Goal: Transaction & Acquisition: Obtain resource

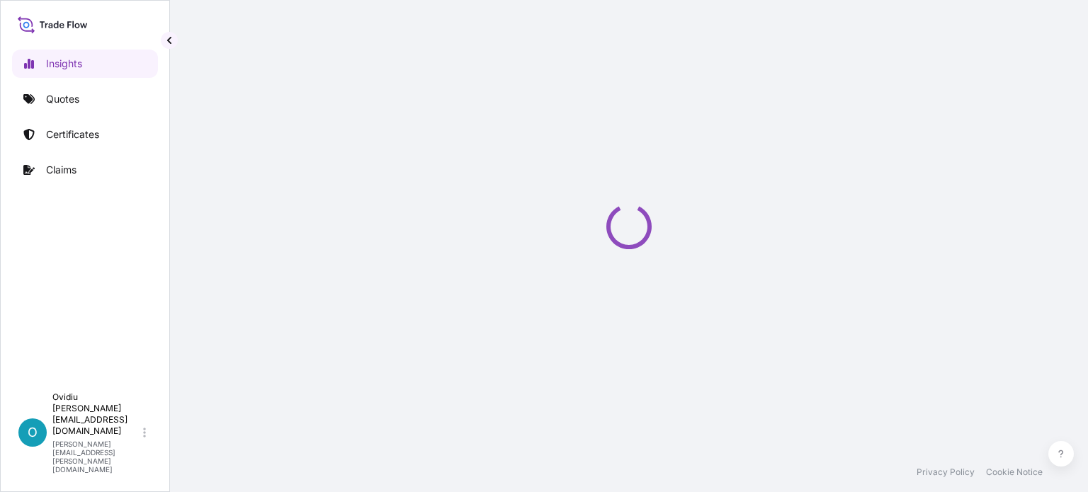
select select "2025"
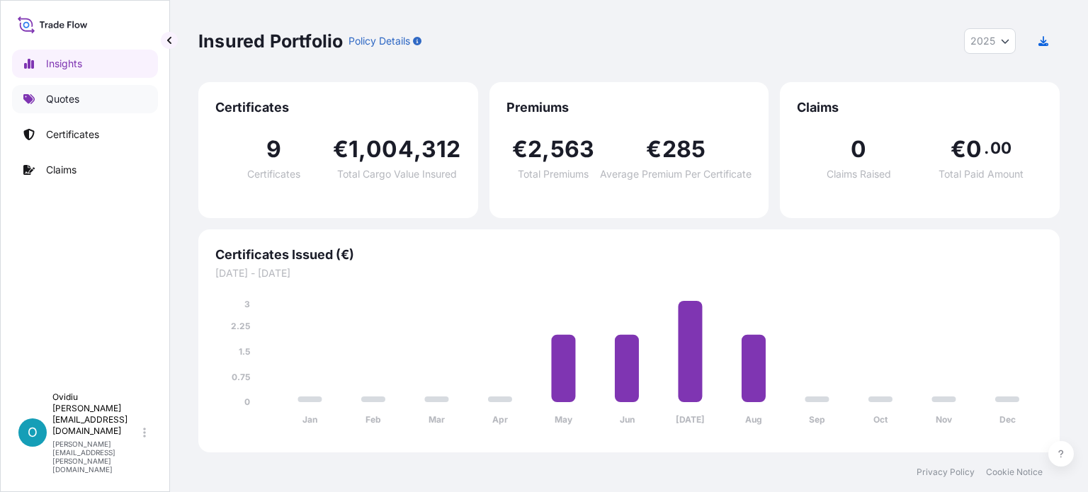
click at [65, 97] on p "Quotes" at bounding box center [62, 99] width 33 height 14
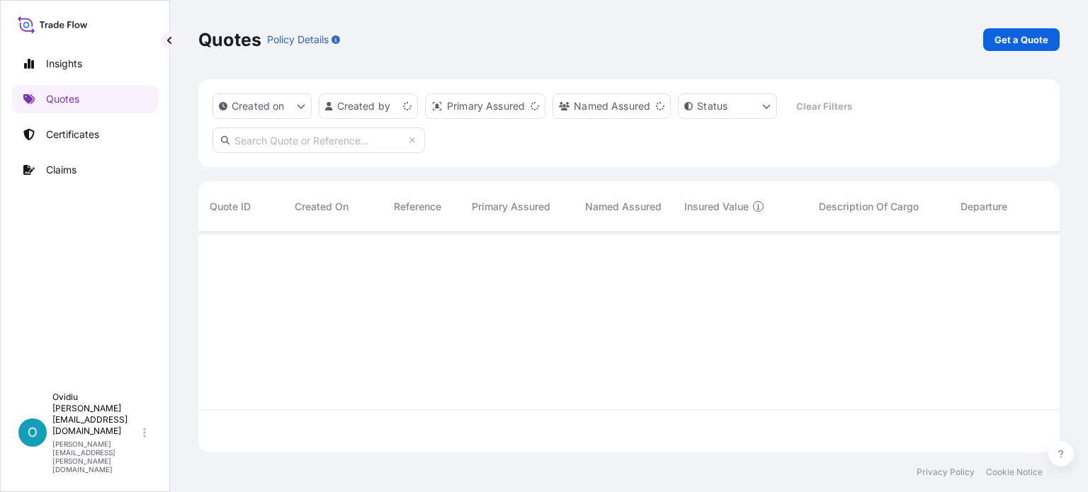
scroll to position [217, 850]
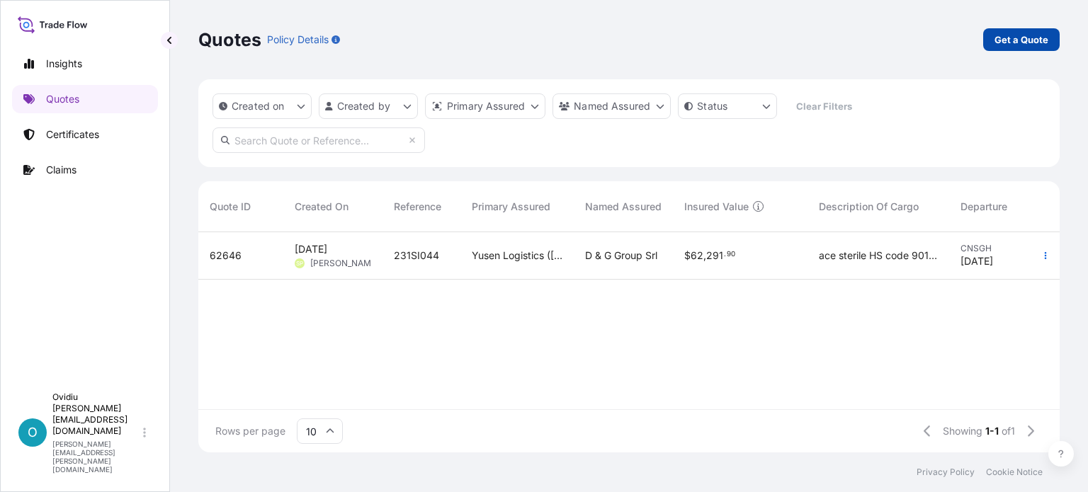
click at [1018, 42] on p "Get a Quote" at bounding box center [1021, 40] width 54 height 14
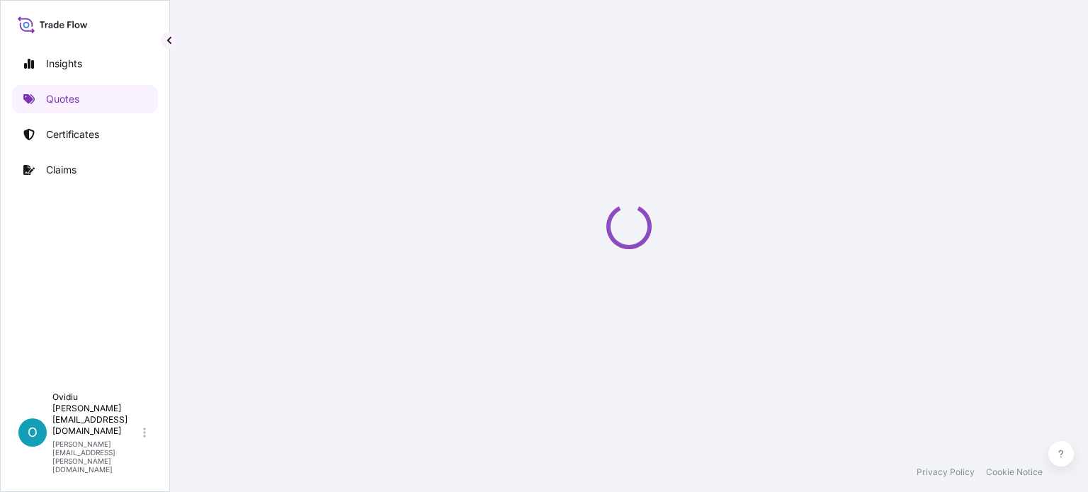
scroll to position [23, 0]
select select "Sea"
select select "21"
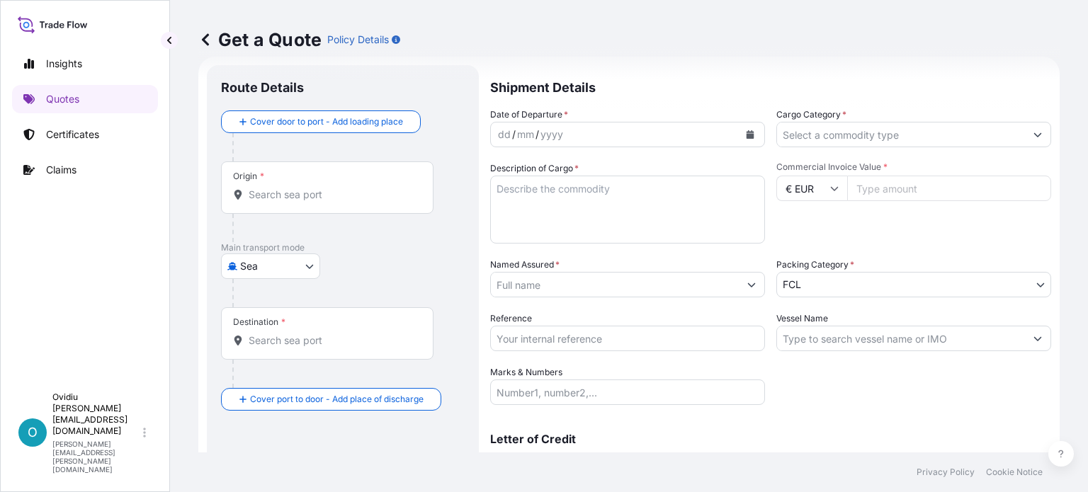
click at [270, 203] on div "Origin *" at bounding box center [327, 187] width 212 height 52
click at [270, 202] on input "Origin *" at bounding box center [332, 195] width 167 height 14
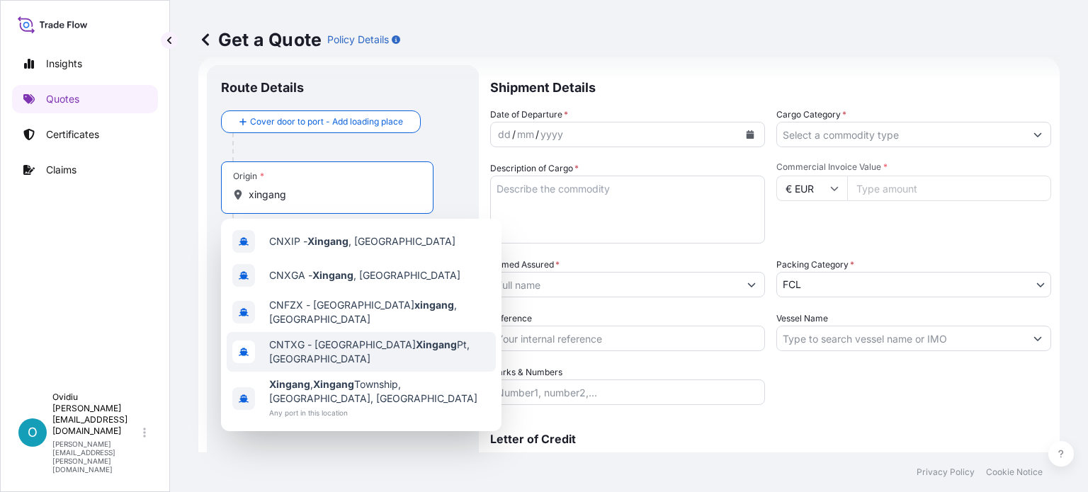
click at [333, 343] on span "CNTXG - Tianjin Xingang Pt, China" at bounding box center [379, 352] width 221 height 28
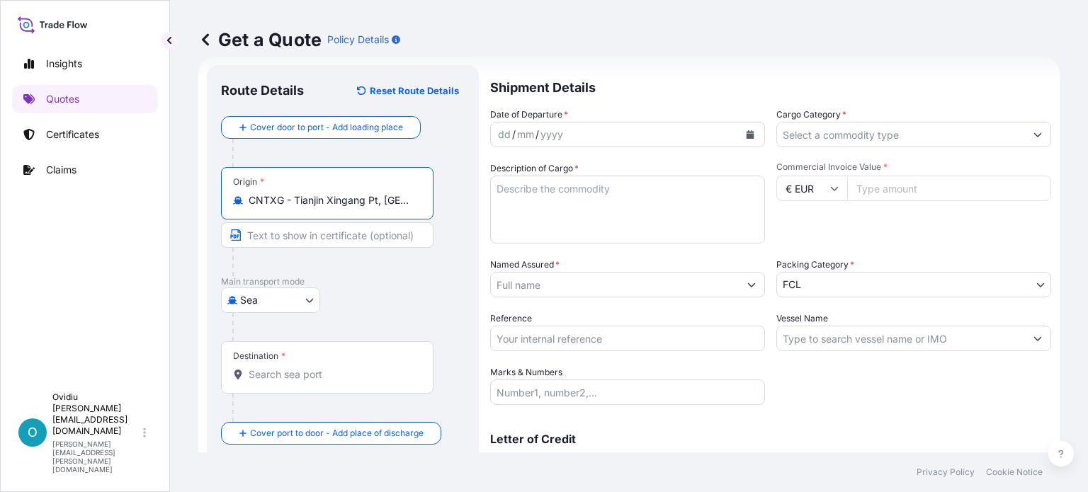
type input "CNTXG - Tianjin Xingang Pt, China"
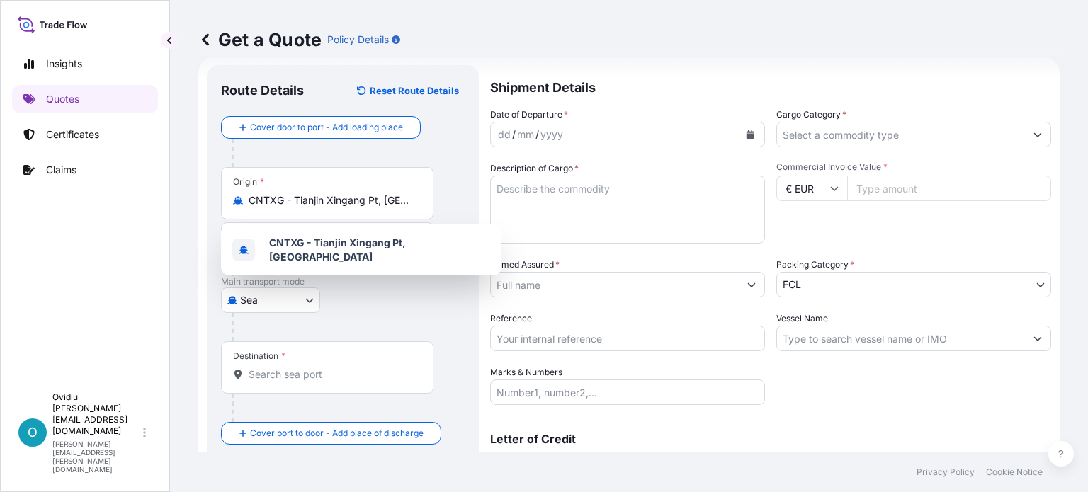
click at [378, 304] on div "Sea Air Land Sea" at bounding box center [343, 299] width 244 height 25
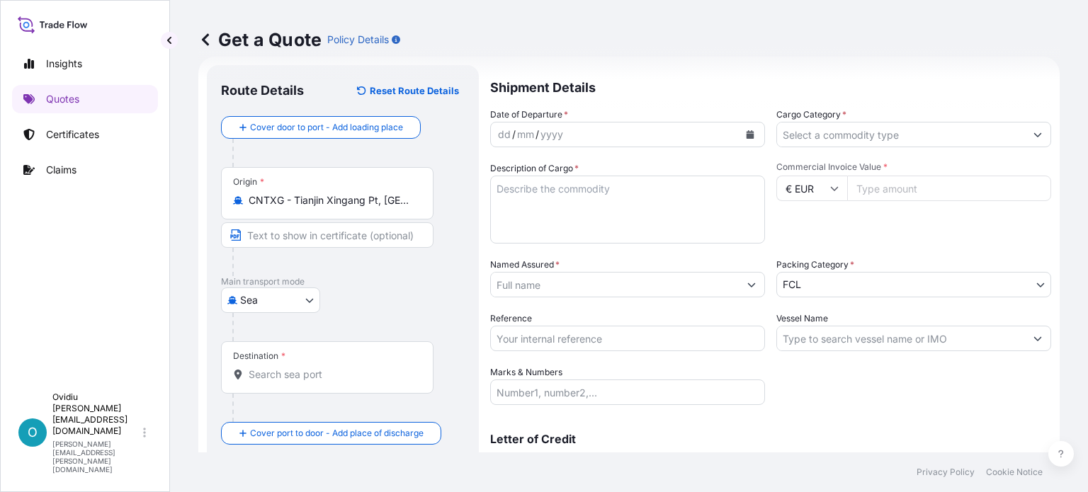
click at [311, 381] on input "Destination *" at bounding box center [332, 374] width 167 height 14
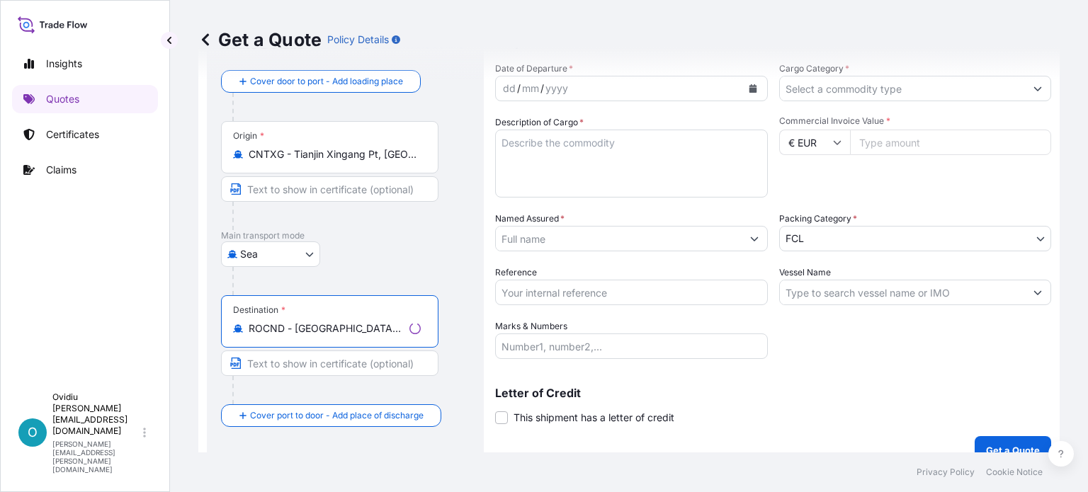
scroll to position [88, 0]
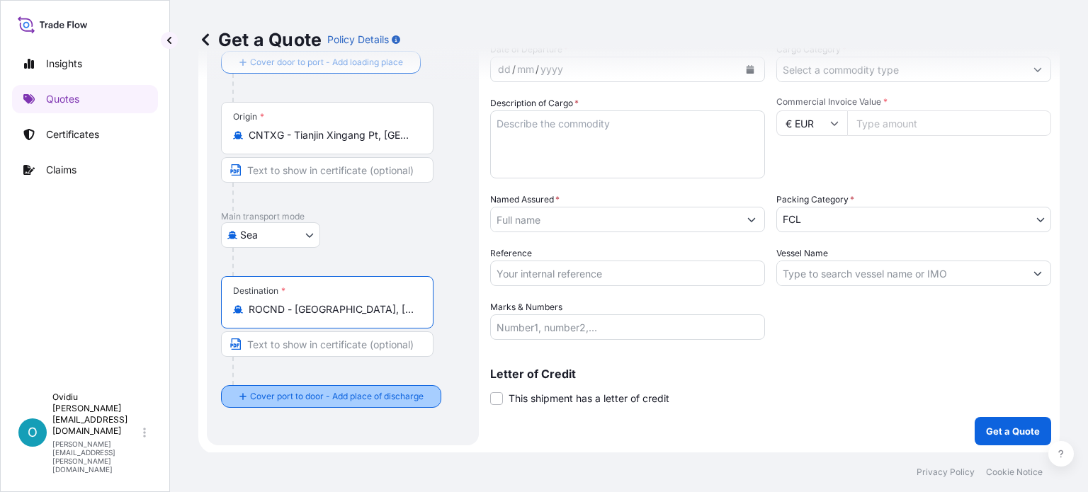
type input "ROCND - Constanta, Romania"
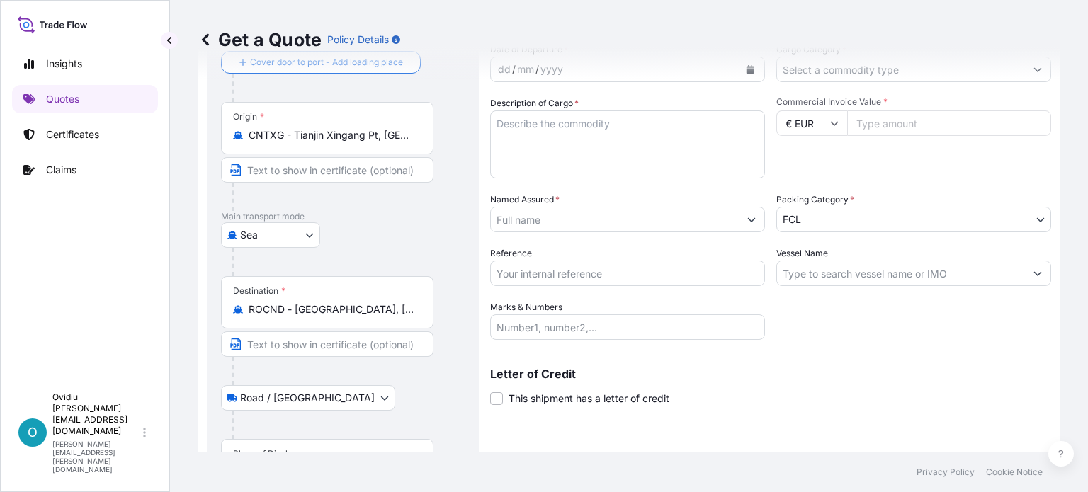
scroll to position [148, 0]
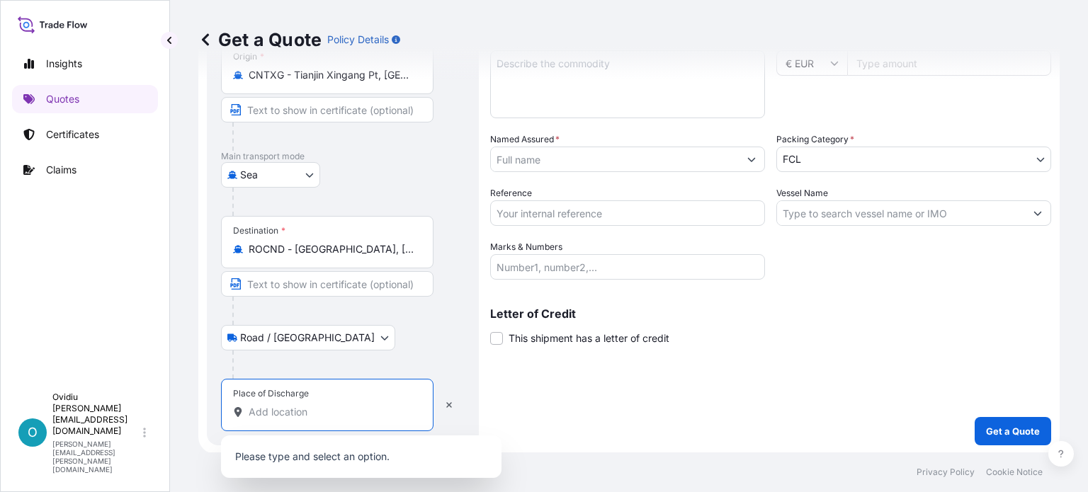
click at [280, 409] on input "Place of Discharge" at bounding box center [332, 412] width 167 height 14
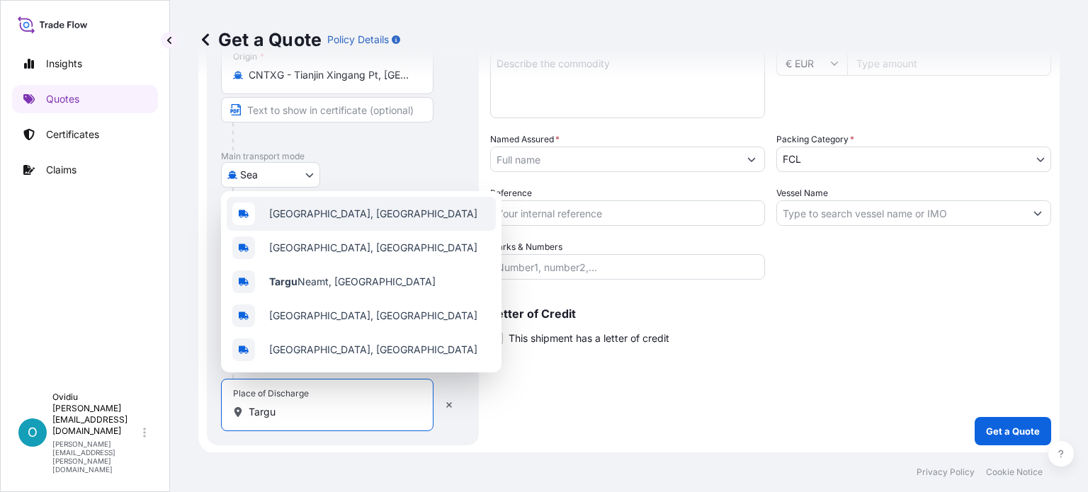
click at [330, 219] on span "Târgu Mureș, Romania" at bounding box center [373, 214] width 208 height 14
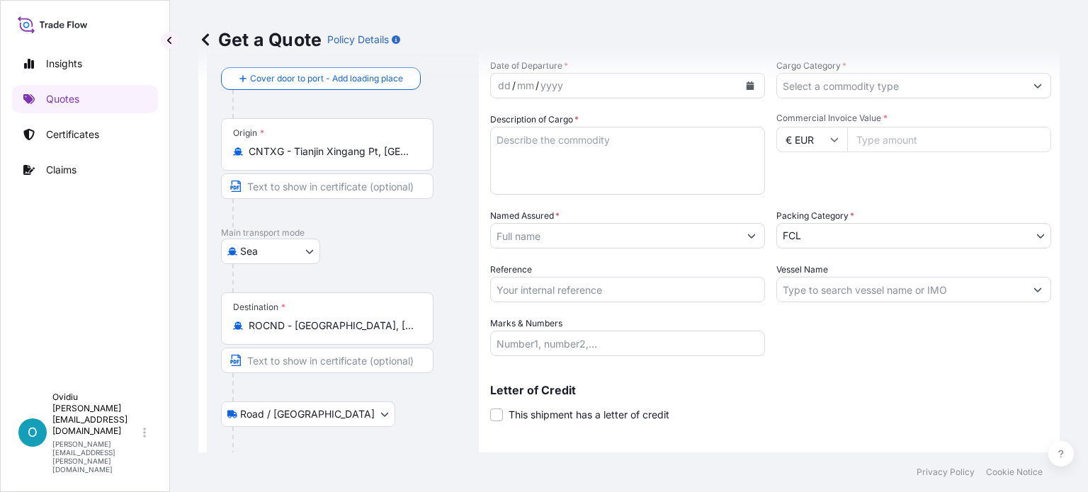
scroll to position [0, 0]
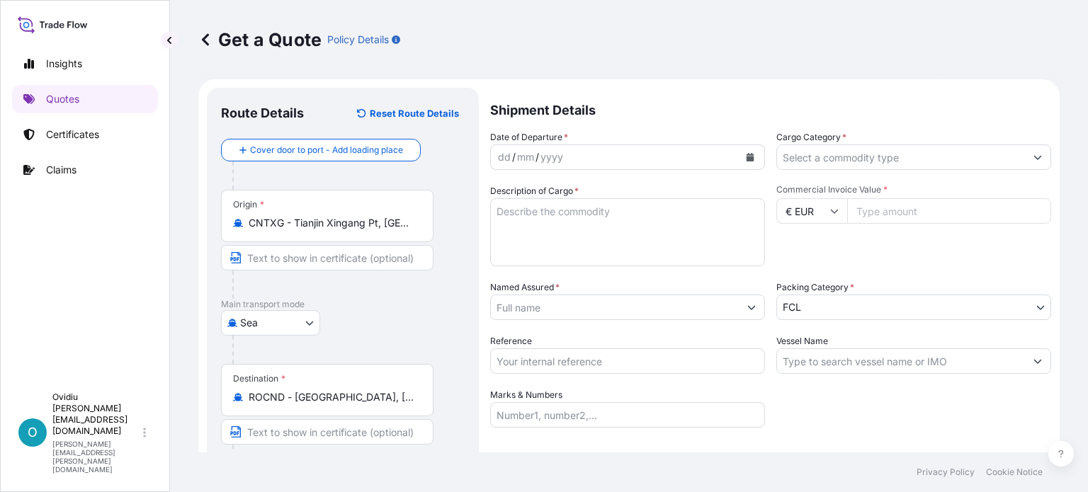
type input "Târgu Mureș, Romania"
click at [581, 155] on div "dd / mm / yyyy" at bounding box center [615, 156] width 248 height 25
click at [746, 160] on icon "Calendar" at bounding box center [750, 157] width 8 height 8
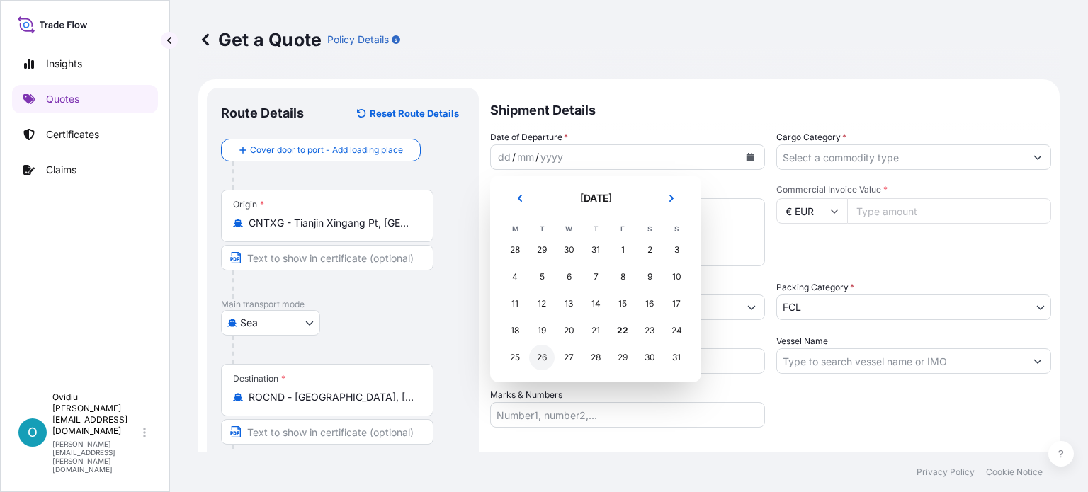
click at [537, 359] on div "26" at bounding box center [541, 357] width 25 height 25
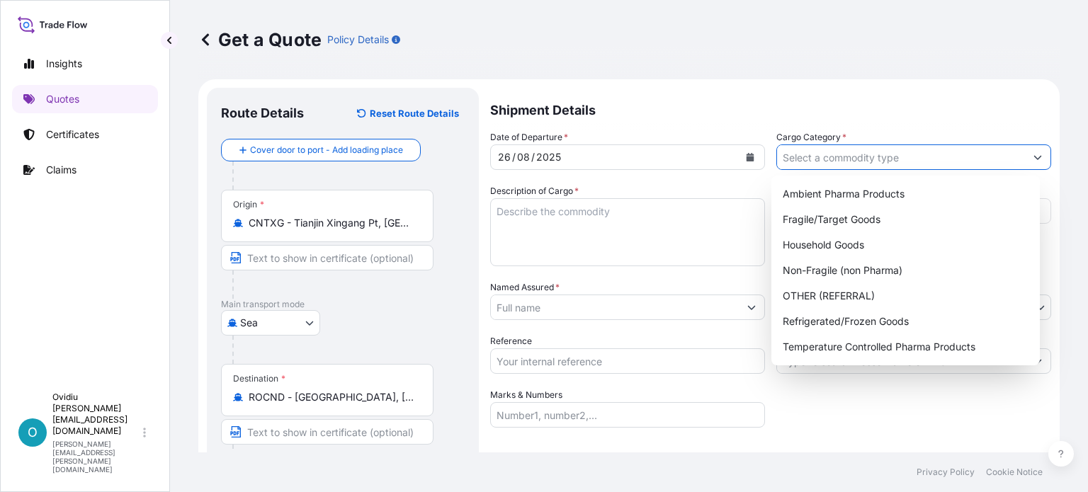
click at [819, 157] on input "Cargo Category *" at bounding box center [901, 156] width 248 height 25
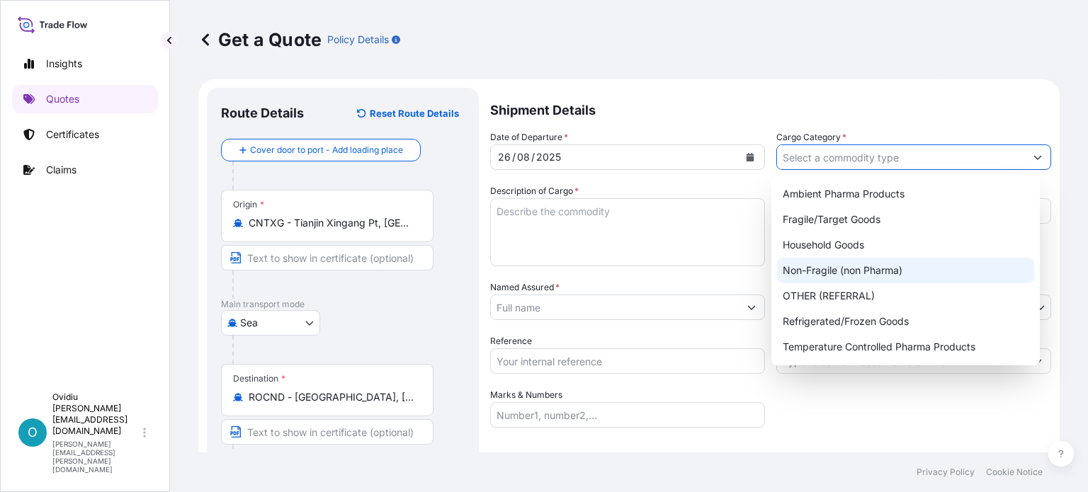
click at [850, 270] on div "Non-Fragile (non Pharma)" at bounding box center [905, 270] width 257 height 25
type input "Non-Fragile (non Pharma)"
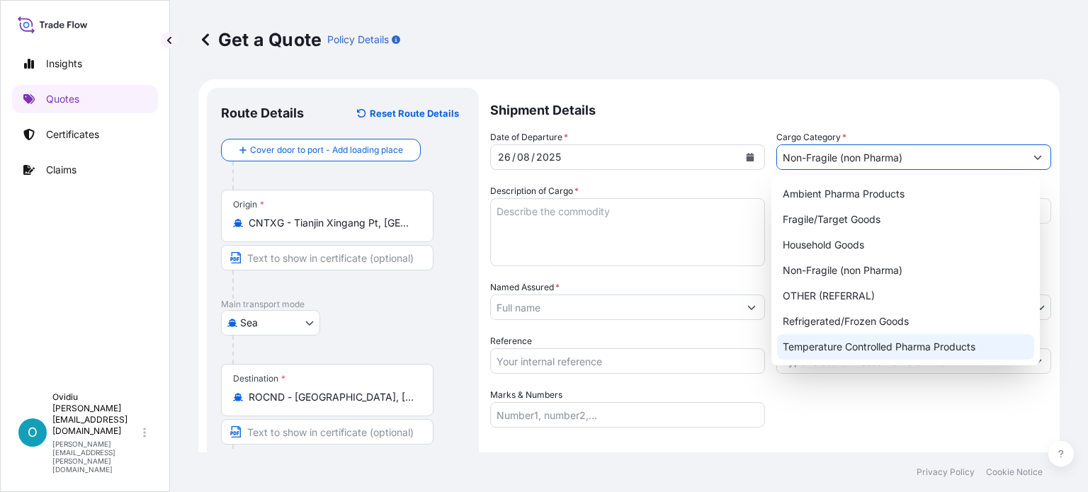
click at [883, 426] on div "Date of Departure * 26 / 08 / 2025 Cargo Category * Non-Fragile (non Pharma) De…" at bounding box center [770, 278] width 561 height 297
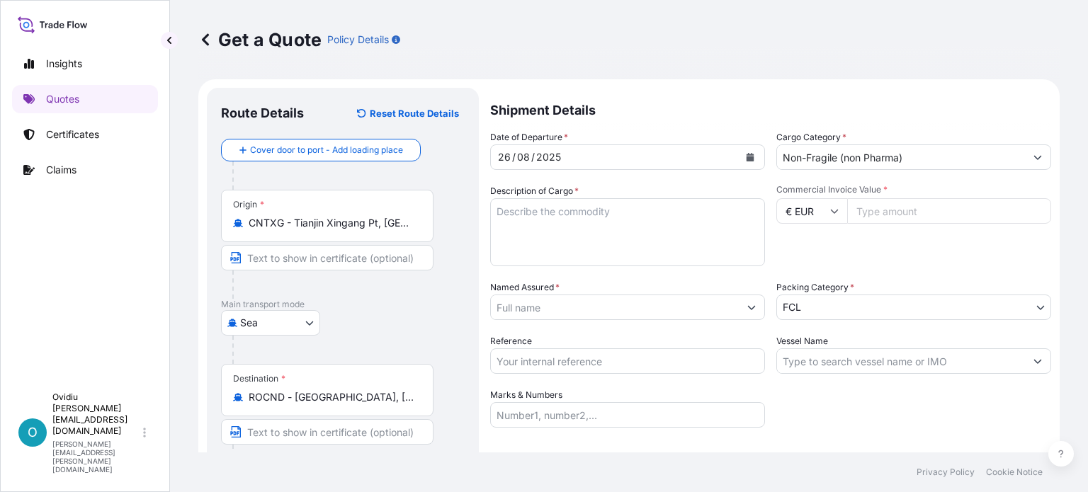
click at [544, 234] on textarea "Description of Cargo *" at bounding box center [627, 232] width 275 height 68
paste textarea "THREADED ROD"
type textarea "THREADED ROD"
click at [836, 214] on input "€ EUR" at bounding box center [811, 210] width 71 height 25
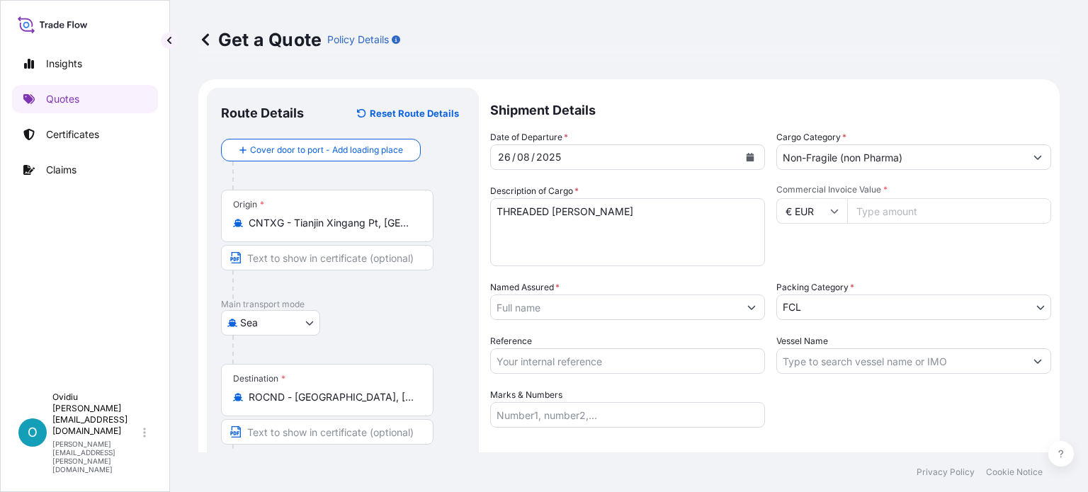
click at [894, 212] on input "Commercial Invoice Value *" at bounding box center [949, 210] width 204 height 25
drag, startPoint x: 885, startPoint y: 211, endPoint x: 676, endPoint y: 210, distance: 208.9
click at [677, 210] on div "Date of Departure * 26 / 08 / 2025 Cargo Category * Non-Fragile (non Pharma) De…" at bounding box center [770, 278] width 561 height 297
type input "34545.46"
click at [579, 304] on input "Named Assured *" at bounding box center [615, 307] width 248 height 25
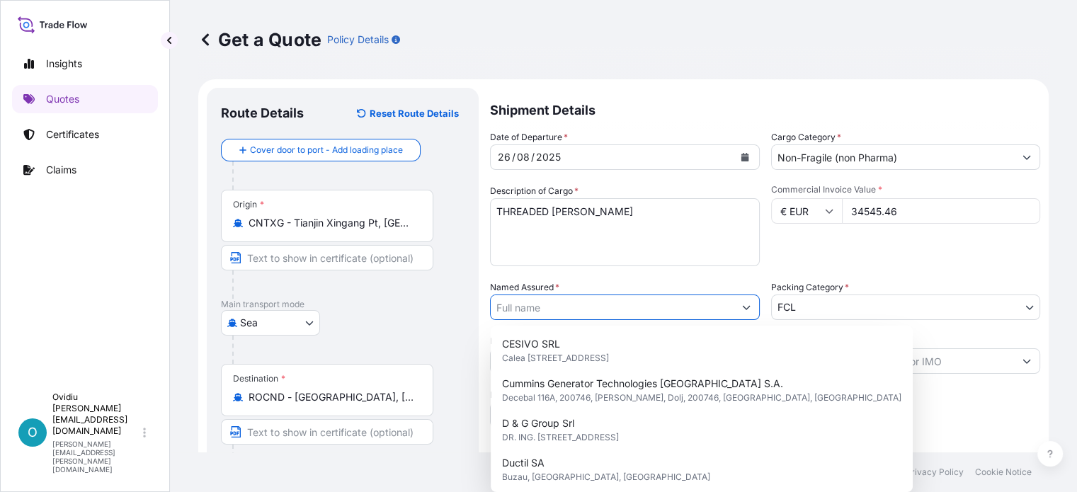
click at [579, 304] on input "Named Assured *" at bounding box center [612, 307] width 243 height 25
click at [634, 277] on div "Date of Departure * 26 / 08 / 2025 Cargo Category * Non-Fragile (non Pharma) De…" at bounding box center [765, 278] width 550 height 297
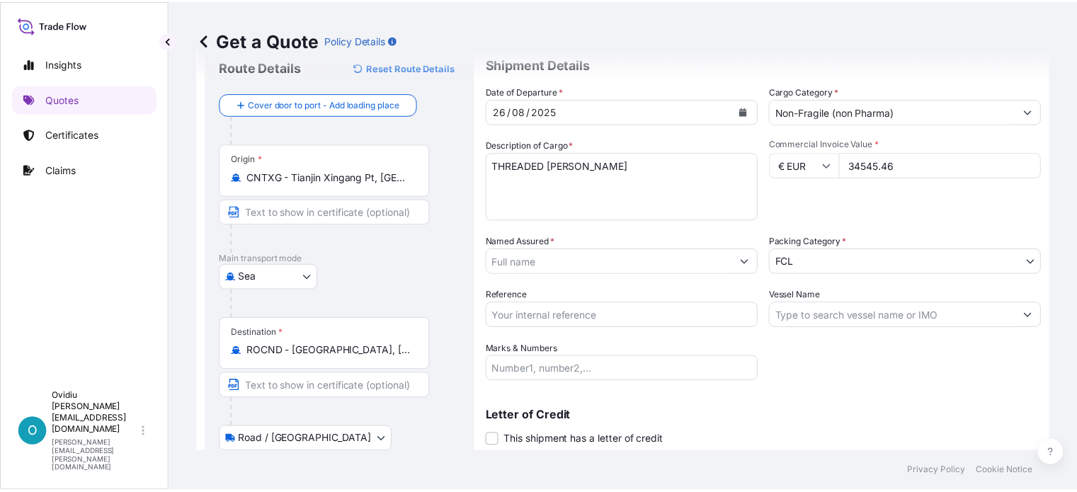
scroll to position [71, 0]
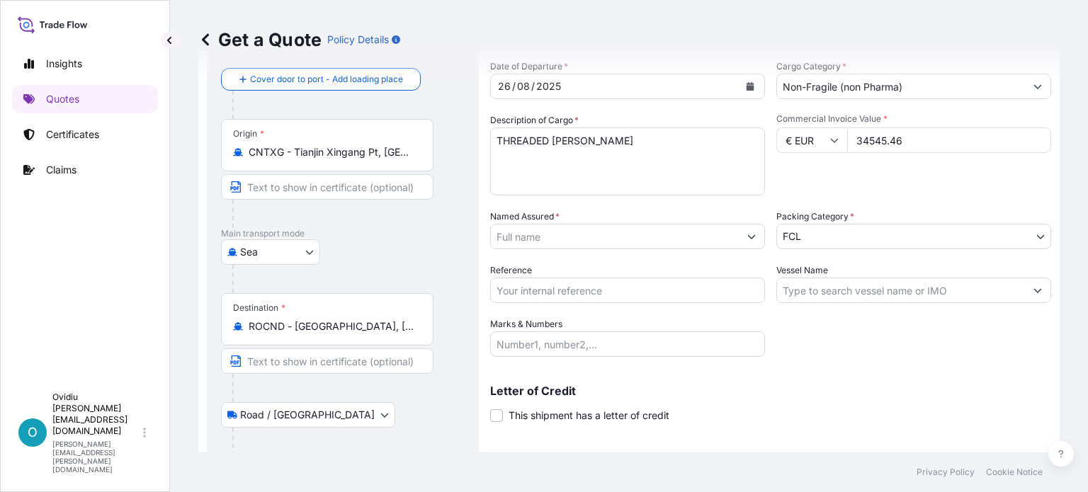
click at [739, 241] on button "Show suggestions" at bounding box center [751, 236] width 25 height 25
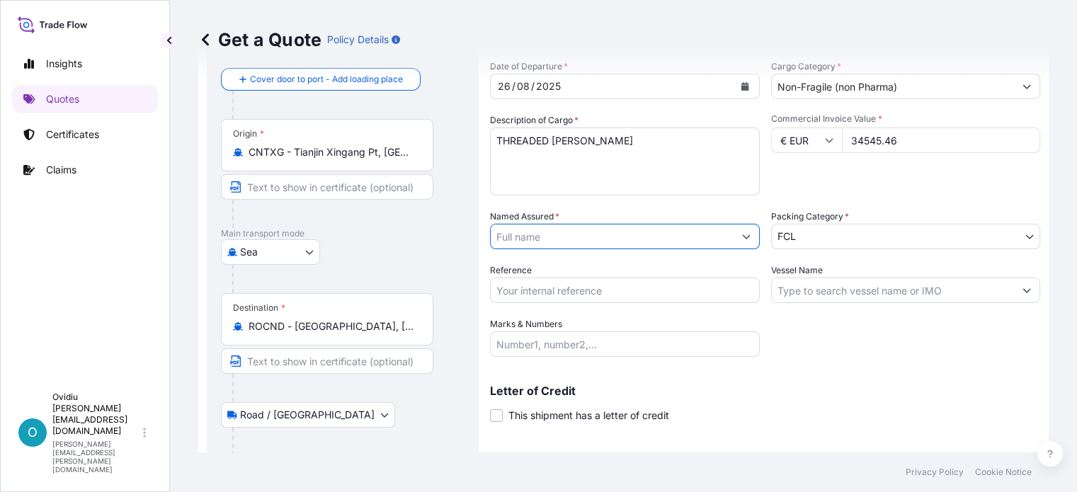
scroll to position [0, 0]
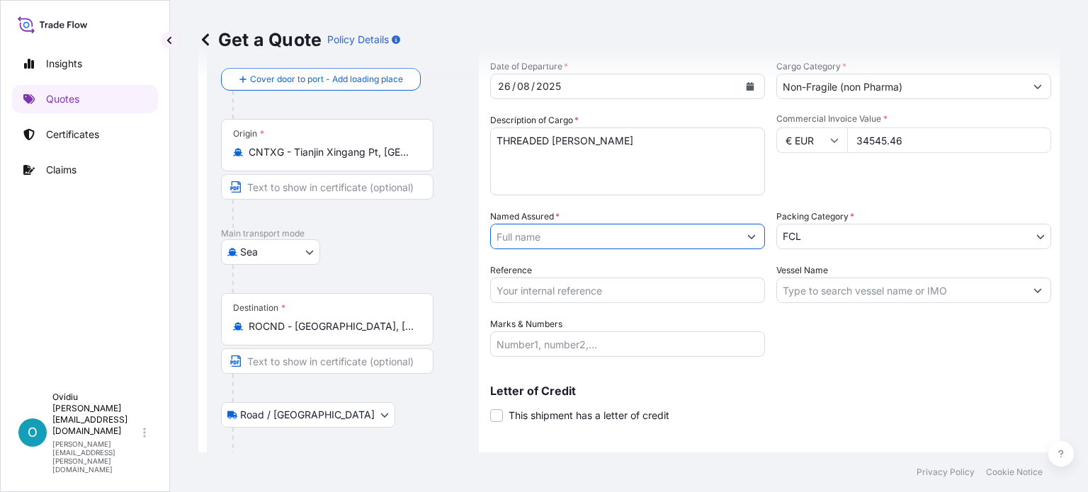
click at [745, 237] on button "Show suggestions" at bounding box center [751, 236] width 25 height 25
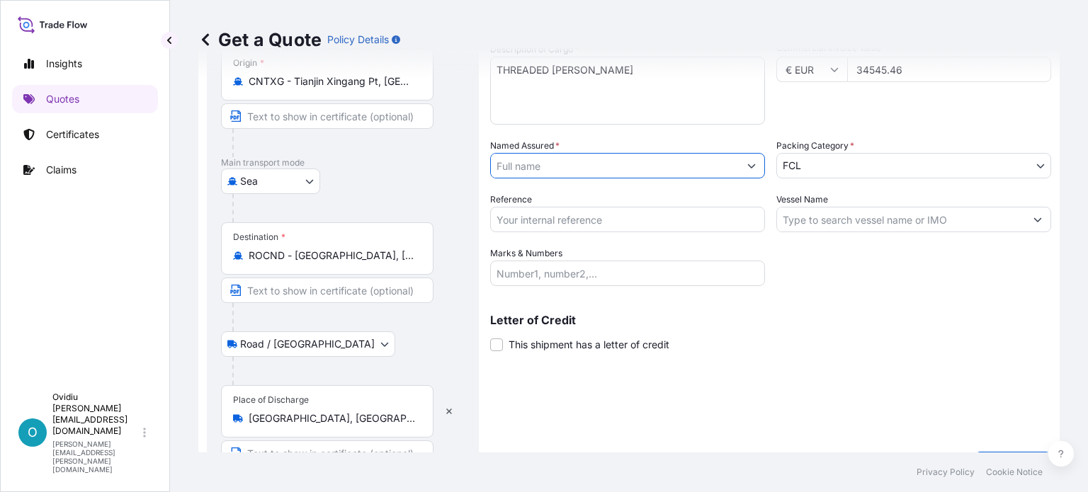
click at [581, 166] on input "Named Assured *" at bounding box center [615, 165] width 248 height 25
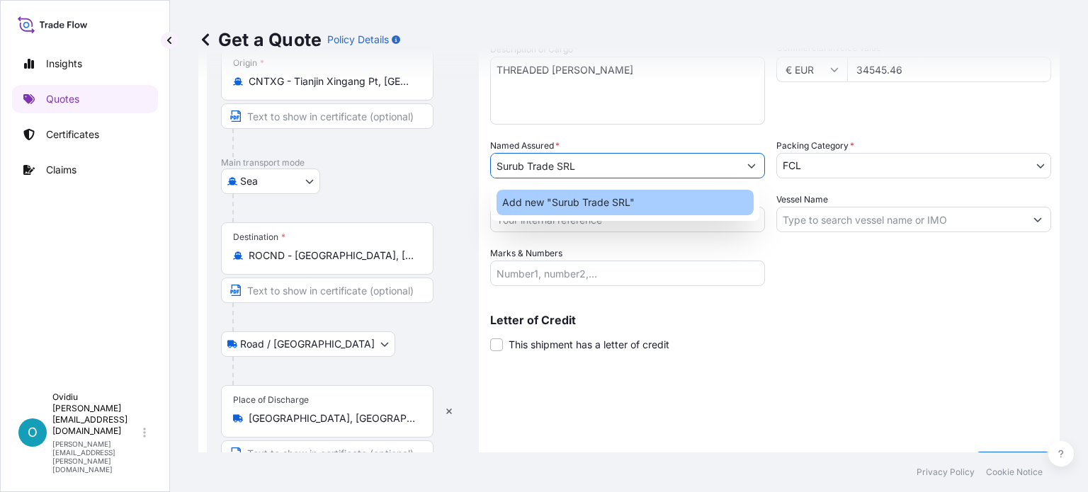
click at [587, 202] on span "Add new "Surub Trade SRL"" at bounding box center [568, 202] width 132 height 14
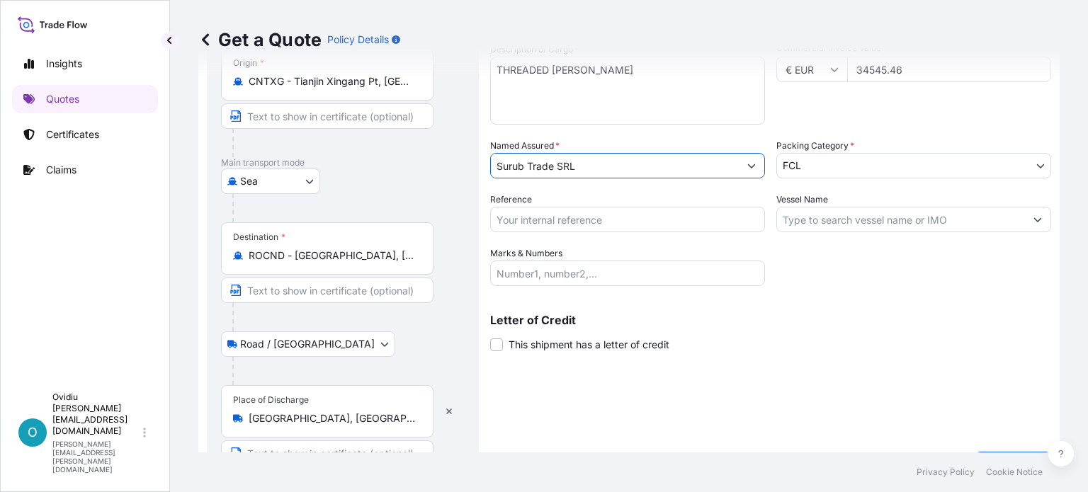
type input "Surub Trade SRL"
click at [721, 183] on div "Date of Departure * 26 / 08 / 2025 Cargo Category * Non-Fragile (non Pharma) De…" at bounding box center [770, 137] width 561 height 297
click at [753, 167] on button "Show suggestions" at bounding box center [751, 165] width 25 height 25
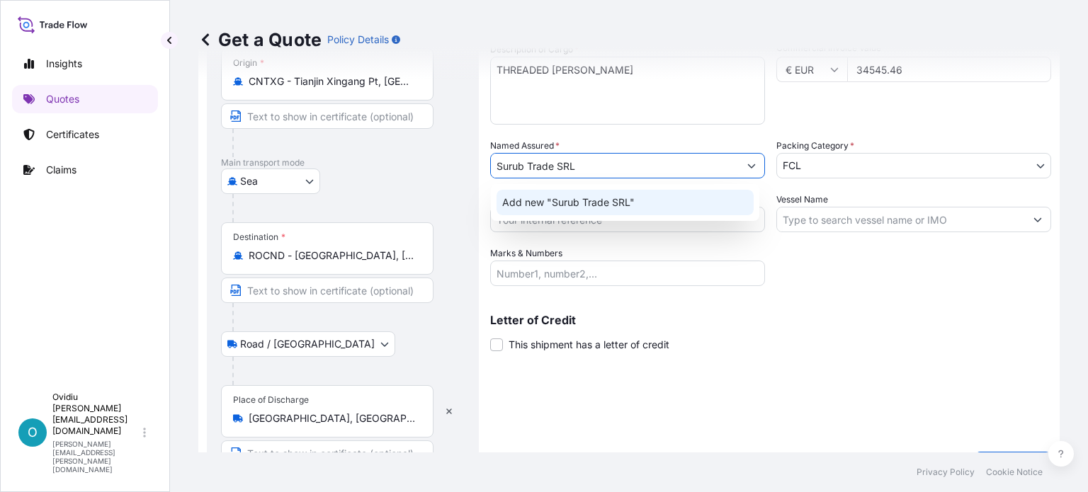
click at [549, 202] on span "Add new "Surub Trade SRL"" at bounding box center [568, 202] width 132 height 14
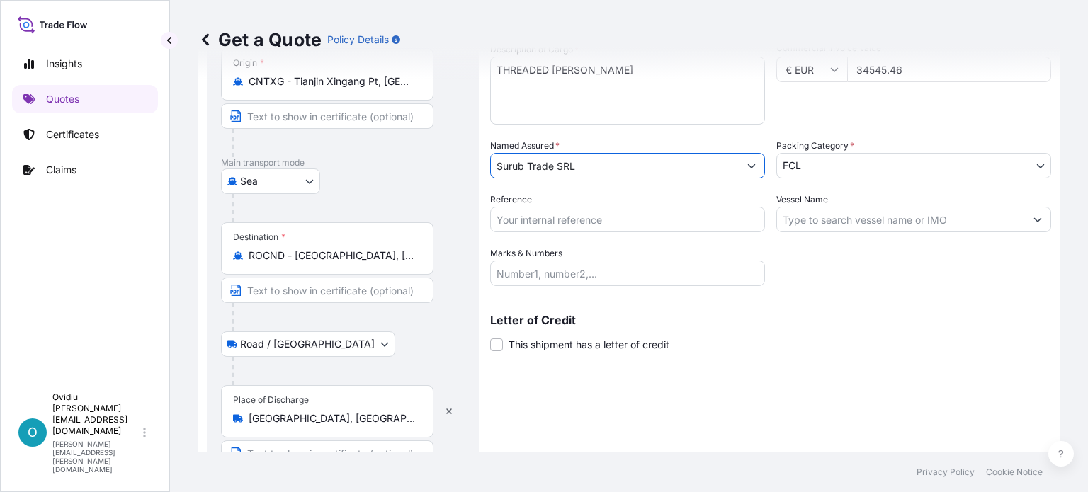
click at [582, 220] on input "Reference" at bounding box center [627, 219] width 275 height 25
click at [850, 328] on div "Letter of Credit This shipment has a letter of credit Letter of credit * Letter…" at bounding box center [770, 333] width 561 height 38
click at [591, 221] on input "Reference" at bounding box center [627, 219] width 275 height 25
paste input "232SI014"
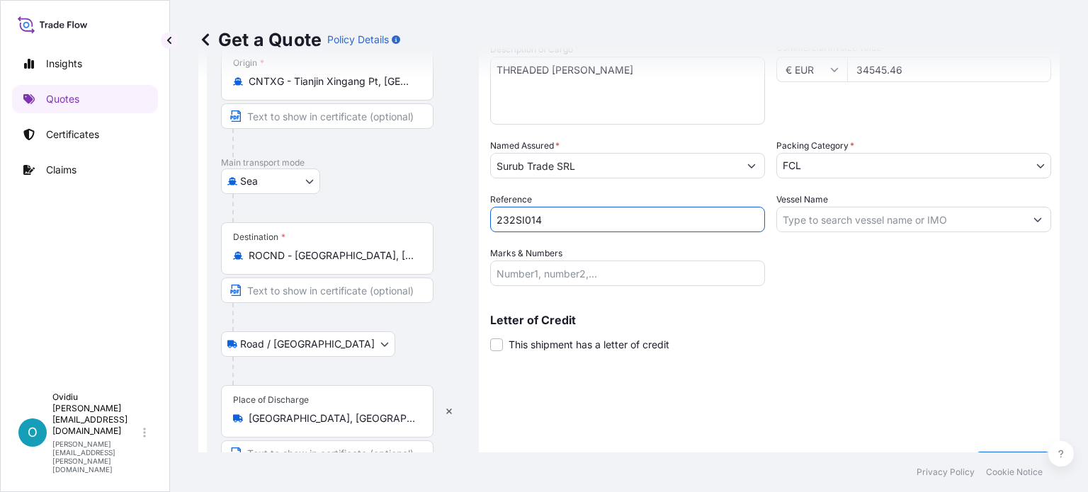
type input "232SI014"
click at [782, 308] on div "Letter of Credit This shipment has a letter of credit Letter of credit * Letter…" at bounding box center [770, 324] width 561 height 55
click at [787, 224] on input "Vessel Name" at bounding box center [901, 219] width 248 height 25
paste input "MSC IRINA"
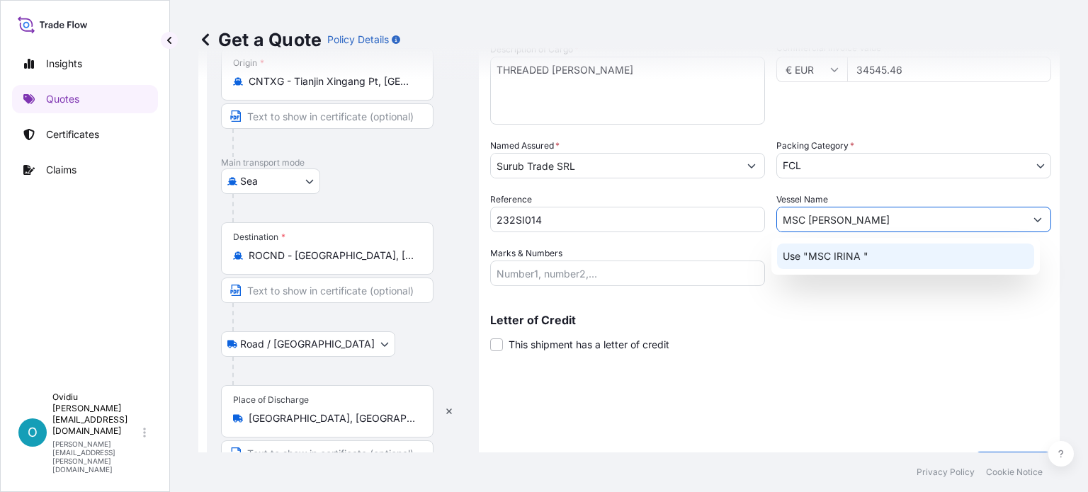
click at [821, 256] on p "Use "MSC IRINA "" at bounding box center [825, 256] width 86 height 14
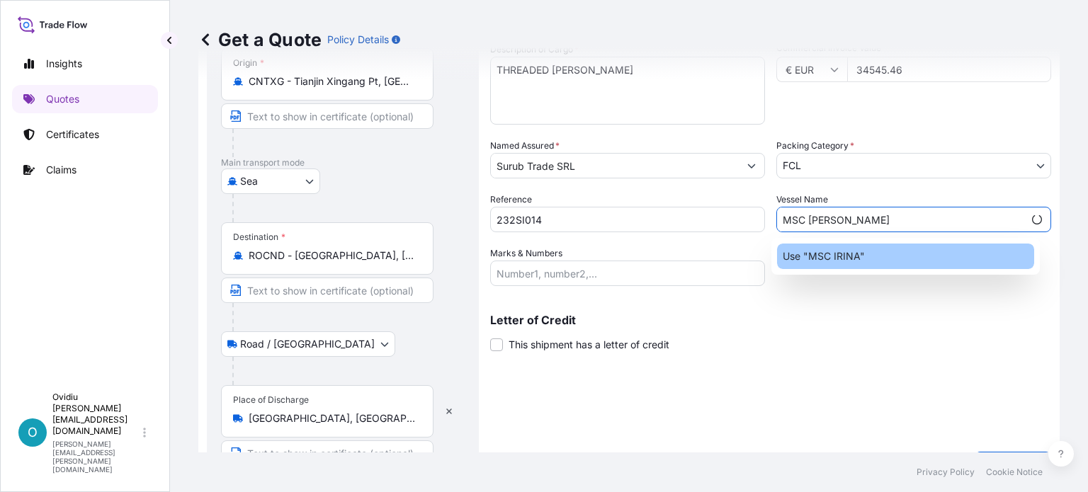
click at [837, 254] on p "Use "MSC IRINA"" at bounding box center [823, 256] width 82 height 14
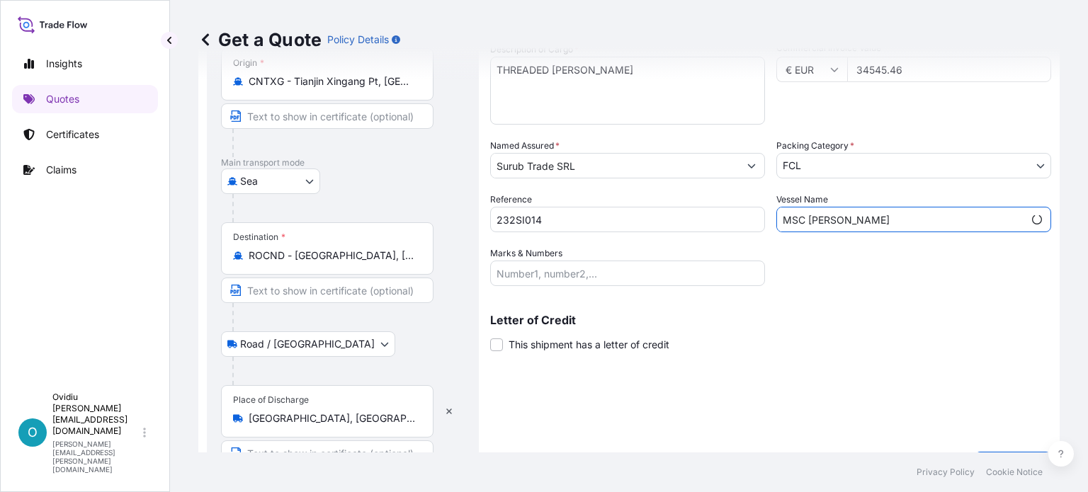
scroll to position [176, 0]
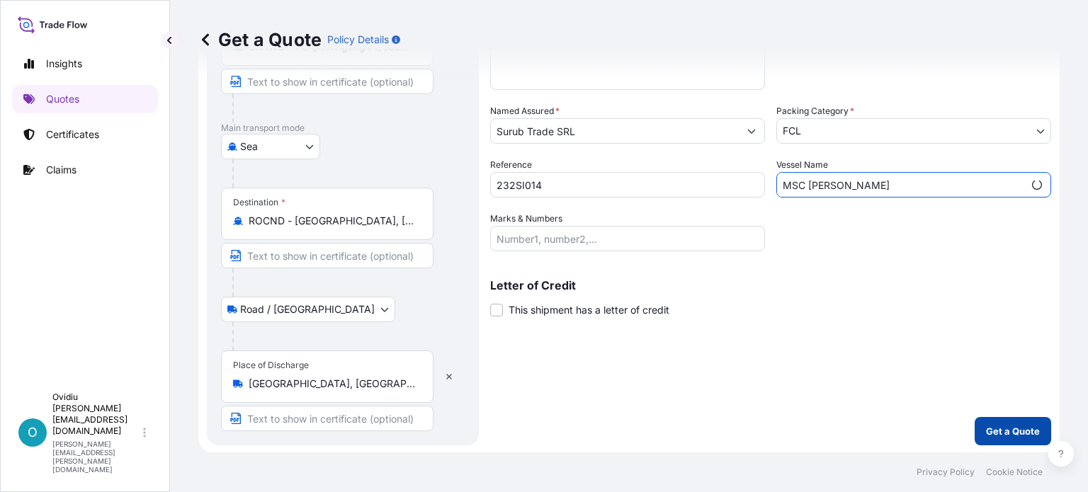
type input "MSC IRINA"
click at [1008, 431] on p "Get a Quote" at bounding box center [1013, 431] width 54 height 14
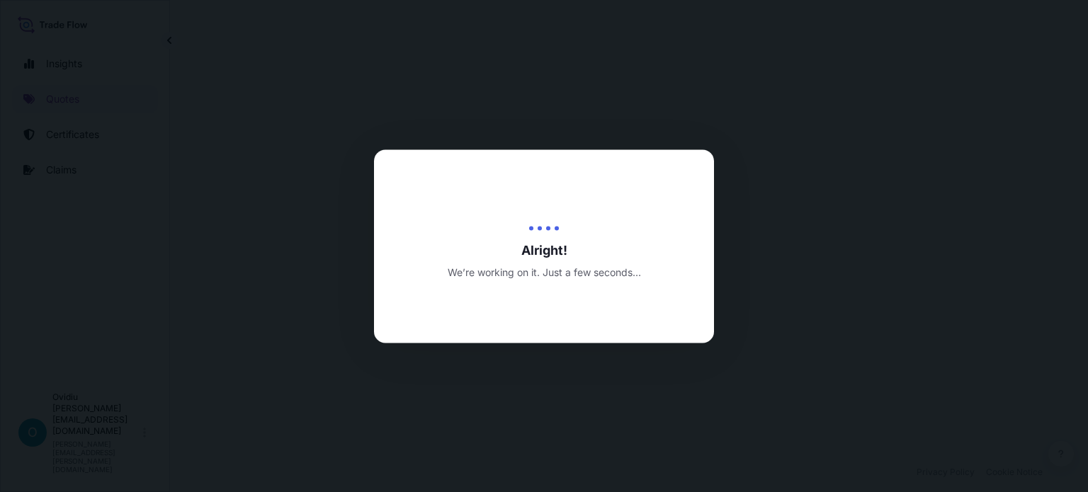
select select "Sea"
select select "Road / Inland"
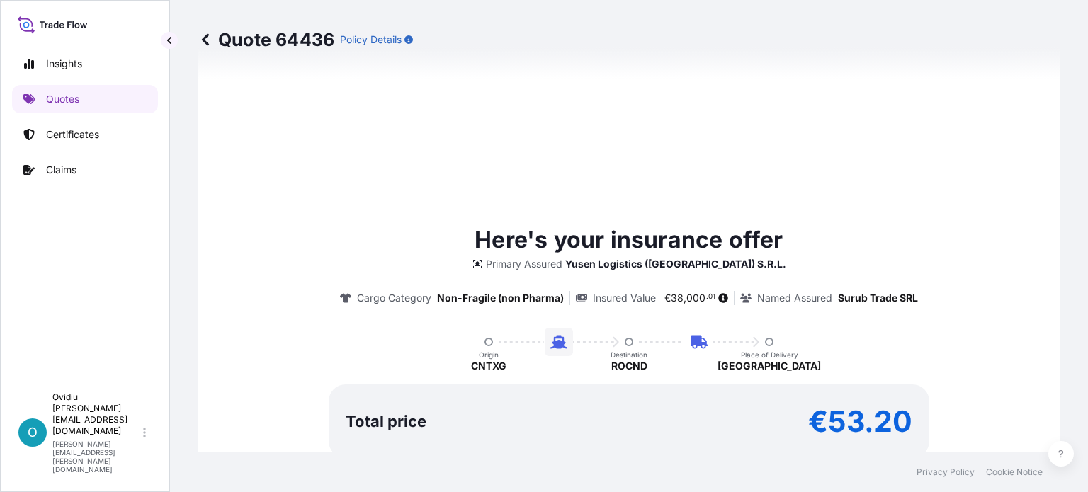
scroll to position [779, 0]
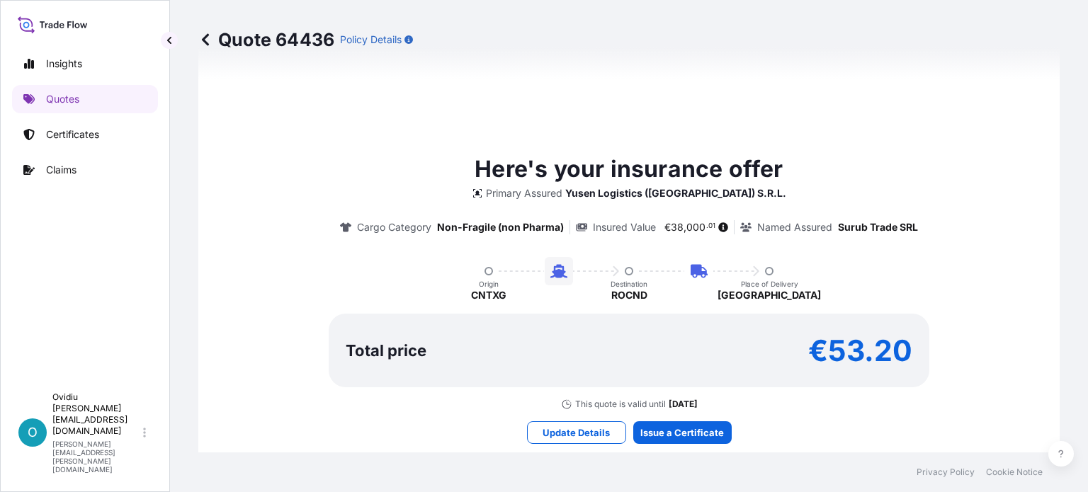
click at [576, 227] on icon at bounding box center [581, 227] width 11 height 8
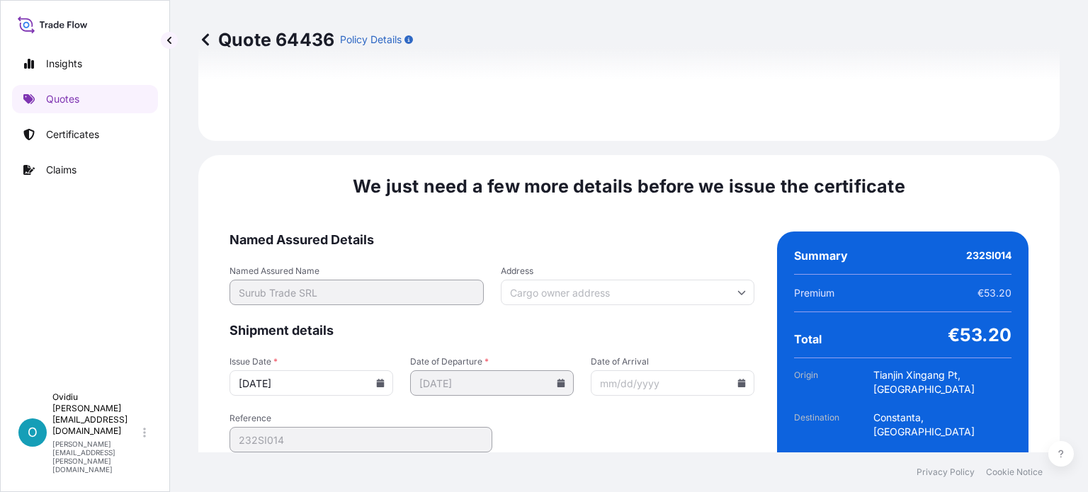
scroll to position [1815, 0]
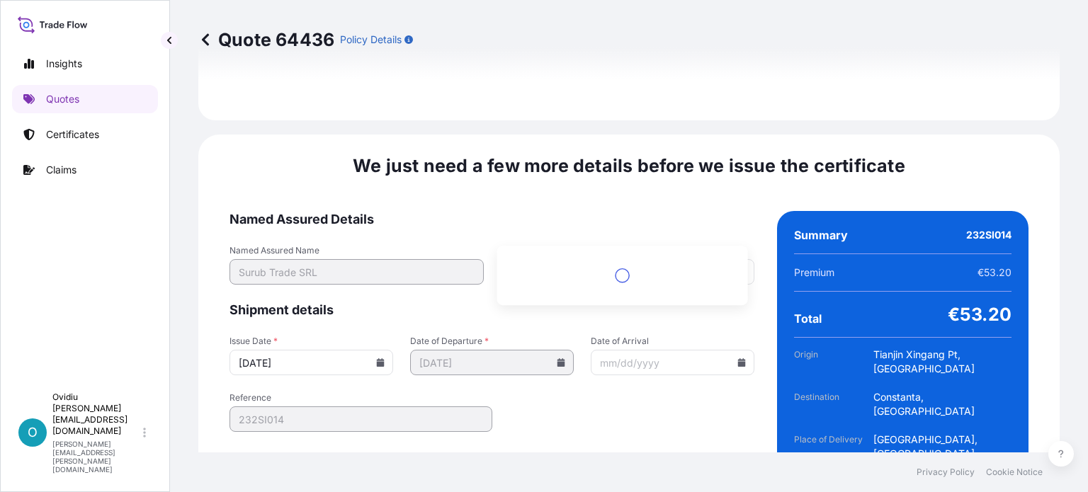
click at [534, 259] on input "Address" at bounding box center [628, 271] width 254 height 25
click at [615, 350] on input "Date of Arrival" at bounding box center [673, 362] width 164 height 25
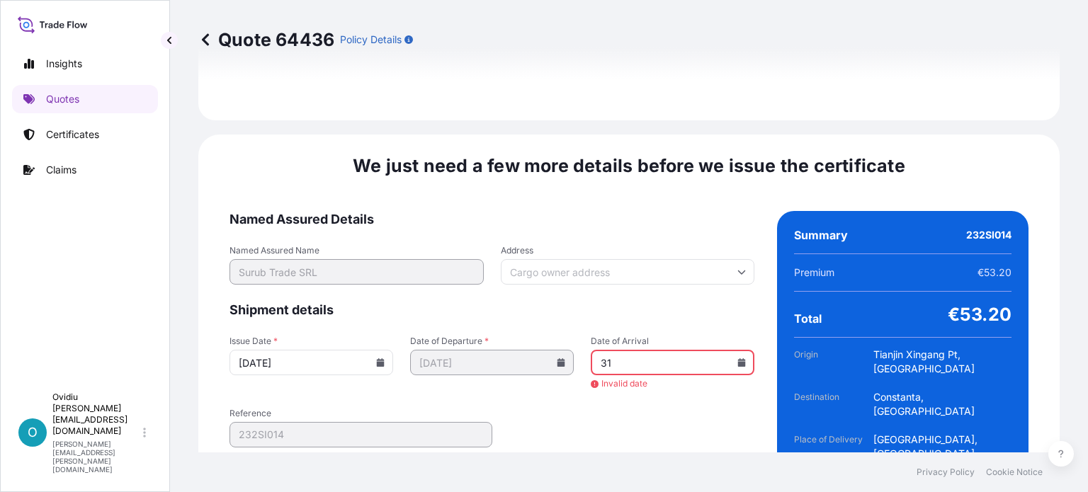
type input "3"
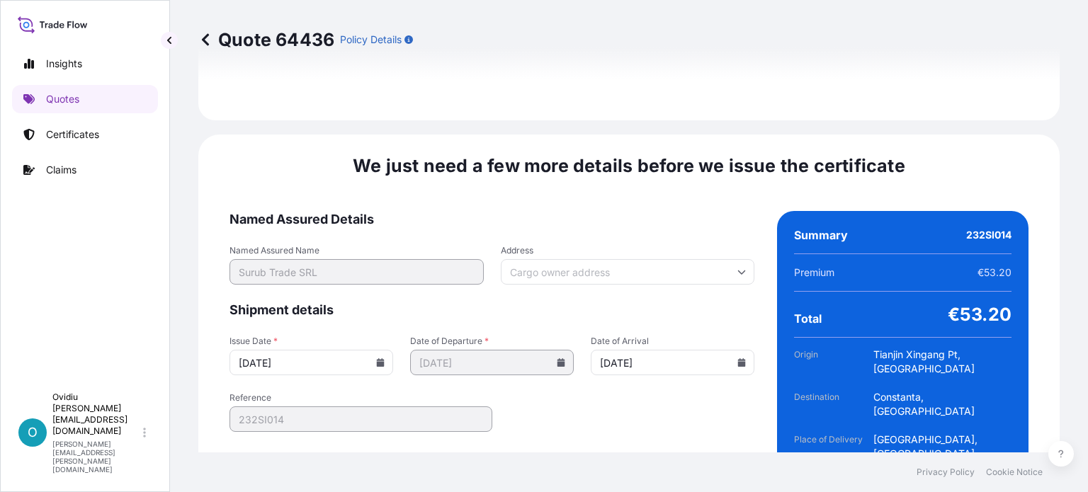
type input "12/31/2025"
click at [852, 491] on span "Insured Value" at bounding box center [847, 497] width 54 height 11
click at [581, 259] on input "Address" at bounding box center [628, 271] width 254 height 25
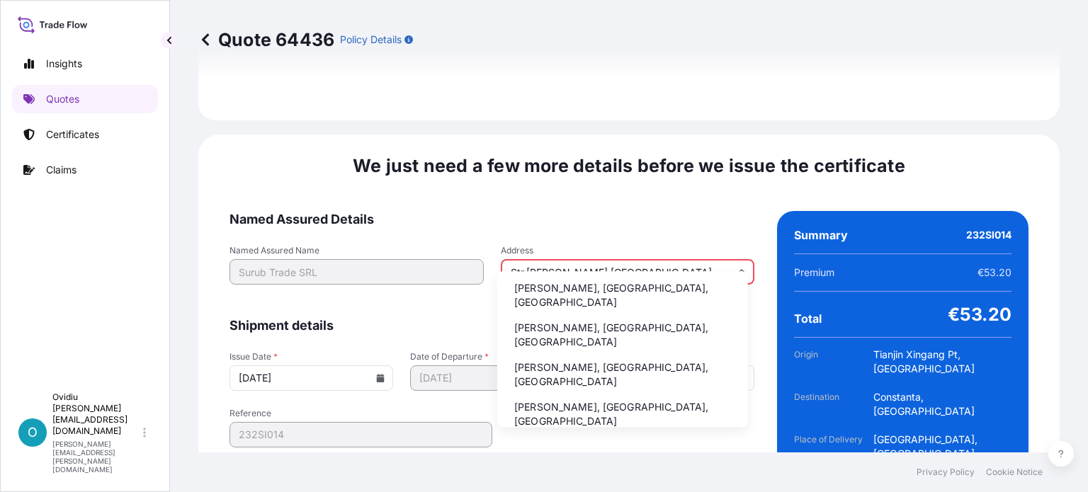
click at [576, 285] on li "Strada Gheorghe Doja, Târgu Mureș, Romania" at bounding box center [622, 295] width 239 height 37
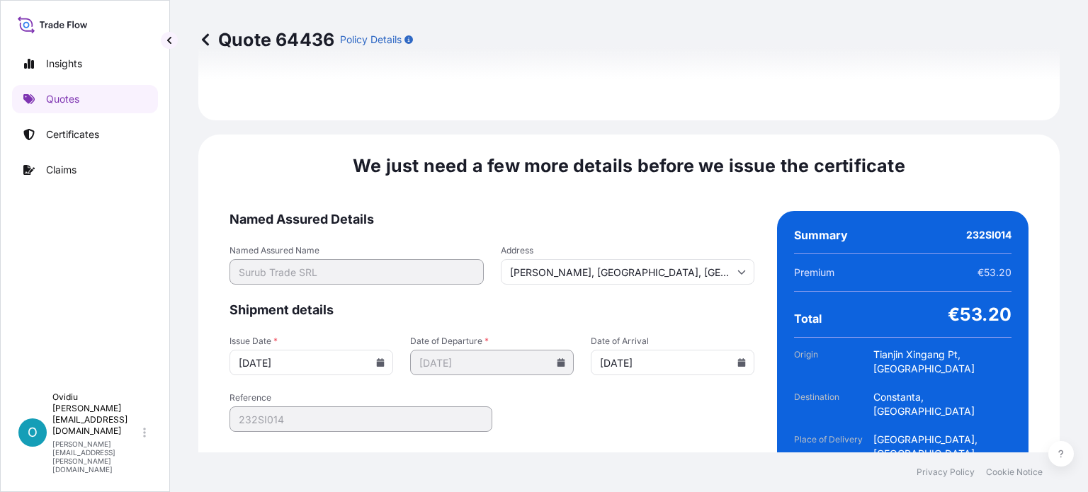
click at [607, 259] on input "Strada Gheorghe Doja, Târgu Mureș, Romania" at bounding box center [628, 271] width 254 height 25
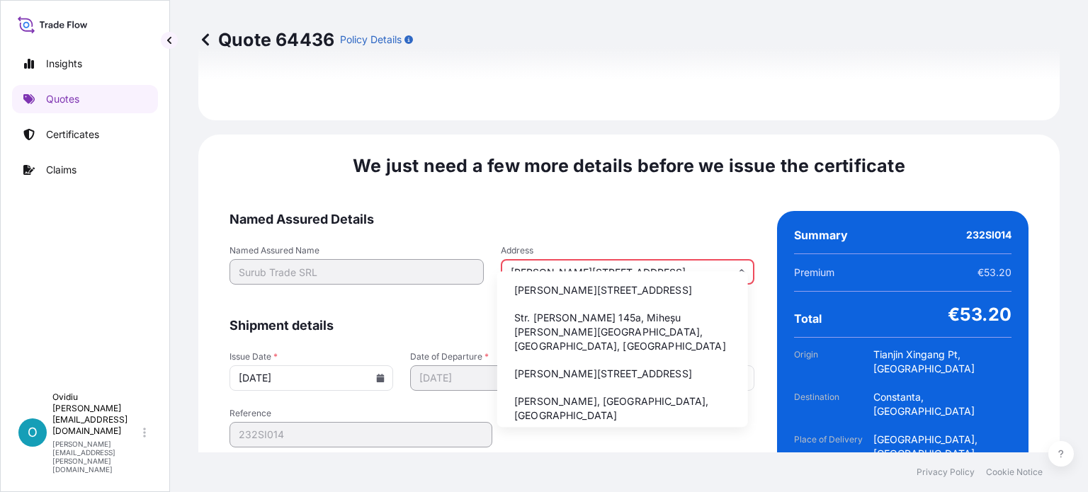
click at [579, 291] on li "Strada Gheorghe Doja 145a, Târgu Mureș, Romania" at bounding box center [622, 290] width 239 height 27
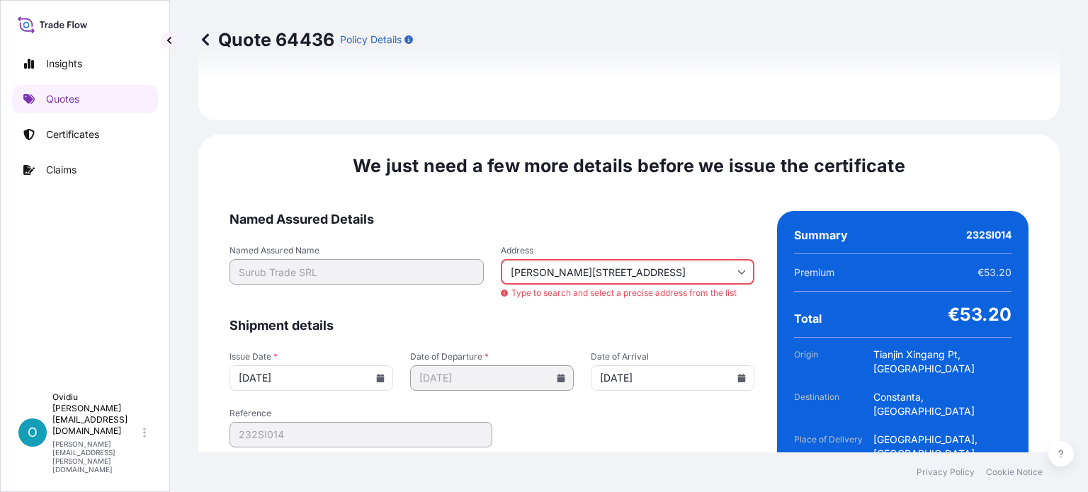
type input "Strada Gheorghe Doja 145, Târgu Mureș, Romania"
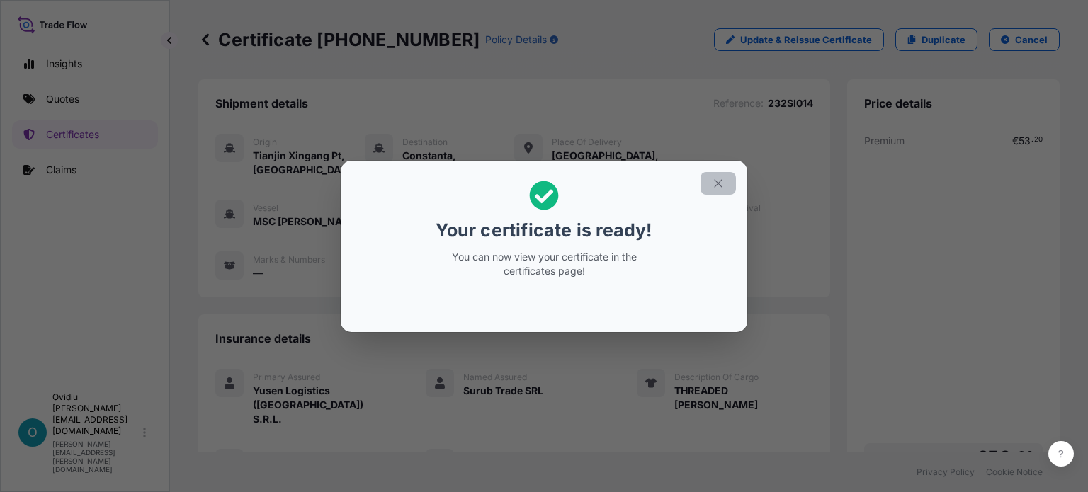
click at [714, 180] on icon "button" at bounding box center [718, 183] width 13 height 13
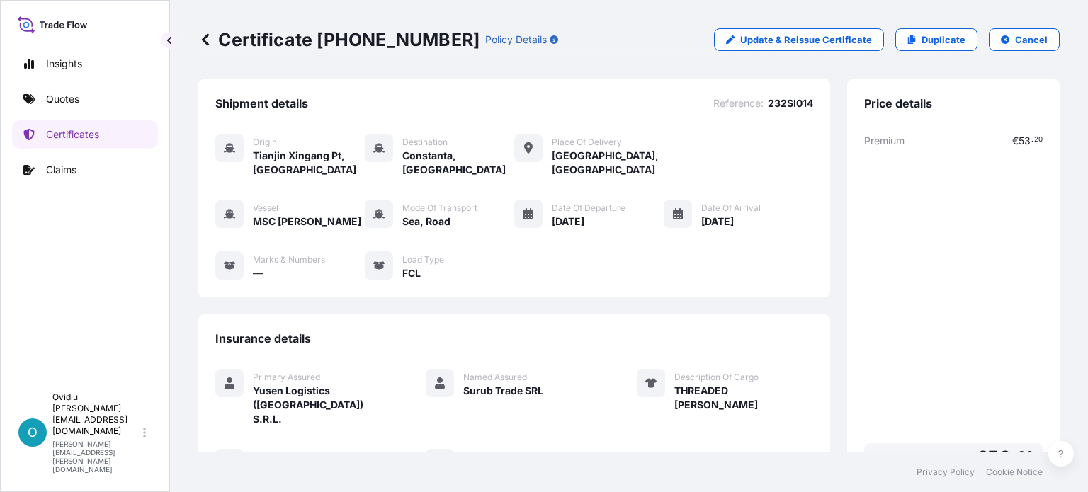
scroll to position [261, 0]
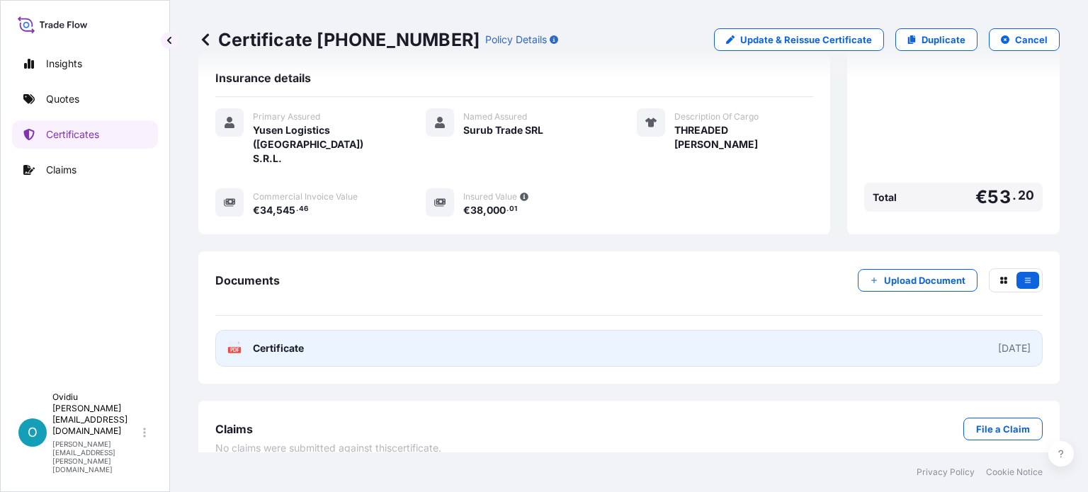
click at [273, 341] on span "Certificate" at bounding box center [278, 348] width 51 height 14
